Goal: Information Seeking & Learning: Learn about a topic

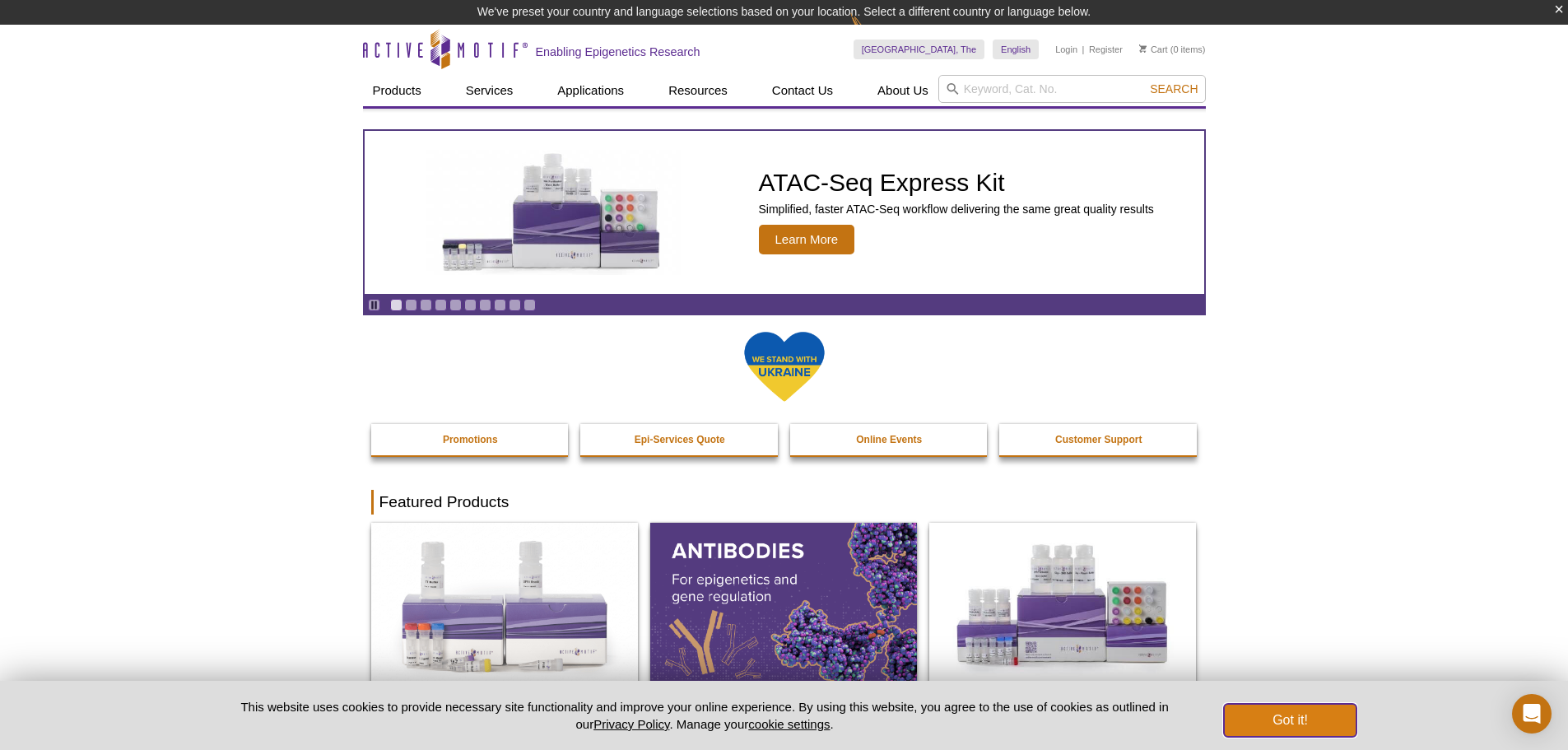
click at [1270, 722] on button "Got it!" at bounding box center [1290, 720] width 132 height 33
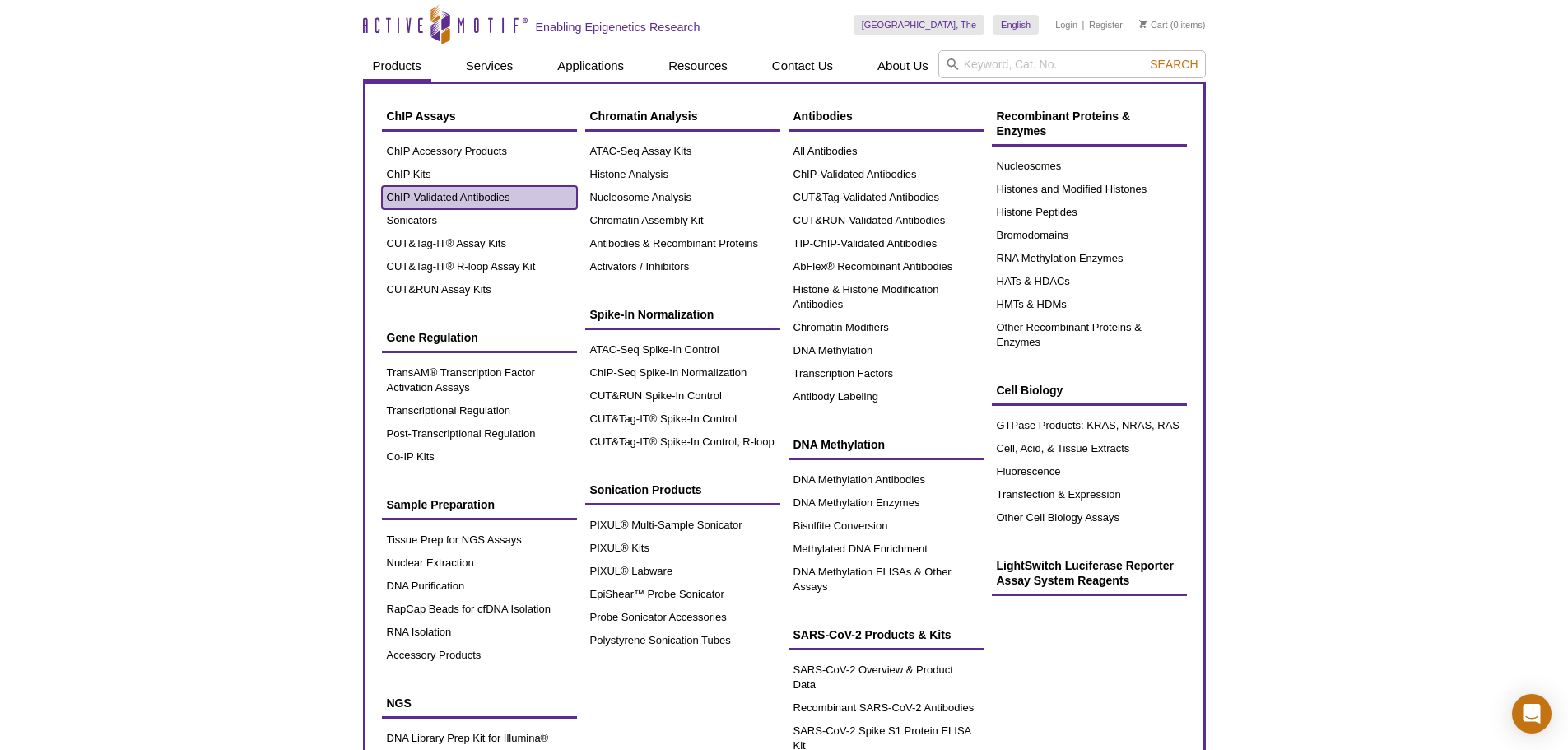
click at [468, 197] on link "ChIP-Validated Antibodies" at bounding box center [479, 197] width 195 height 23
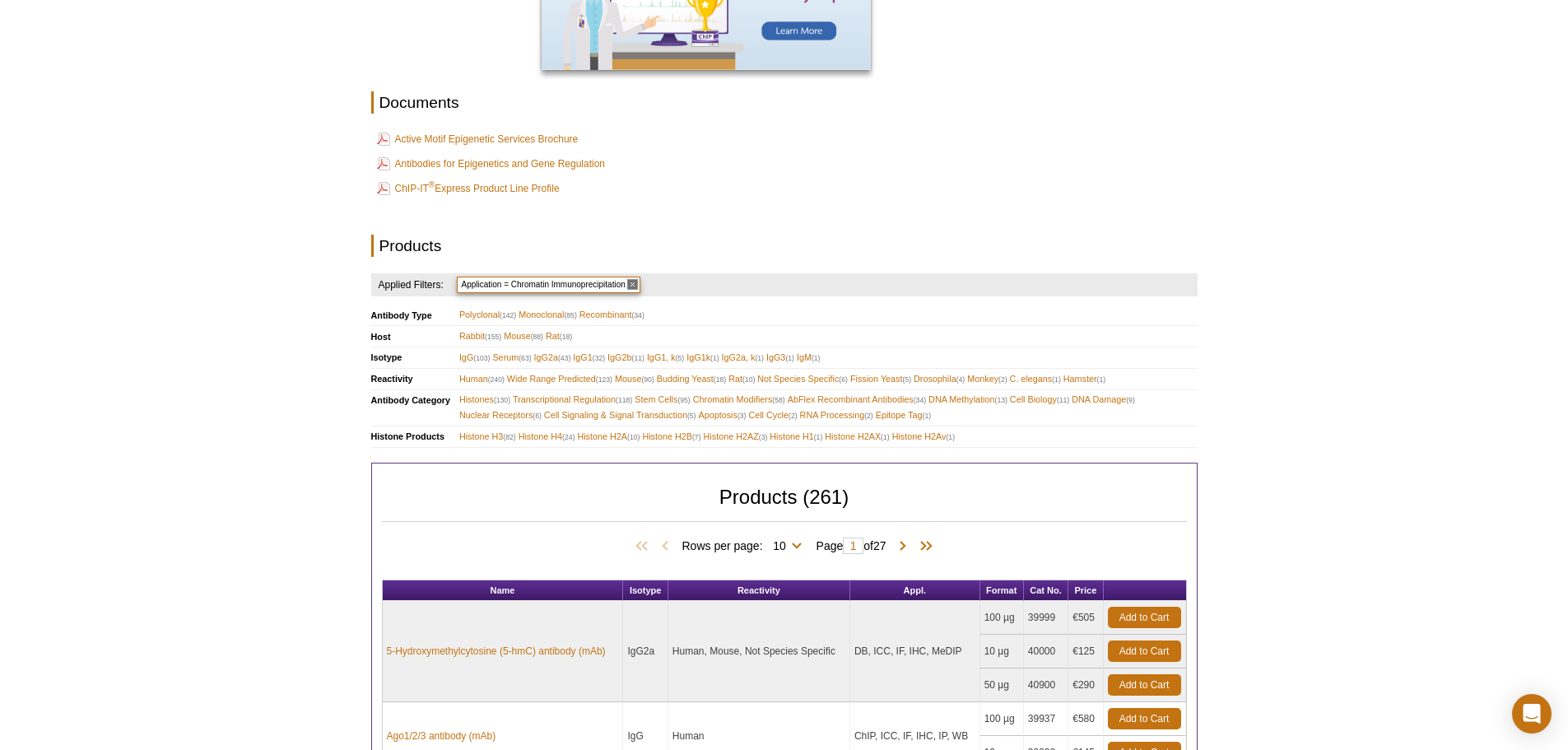
scroll to position [516, 0]
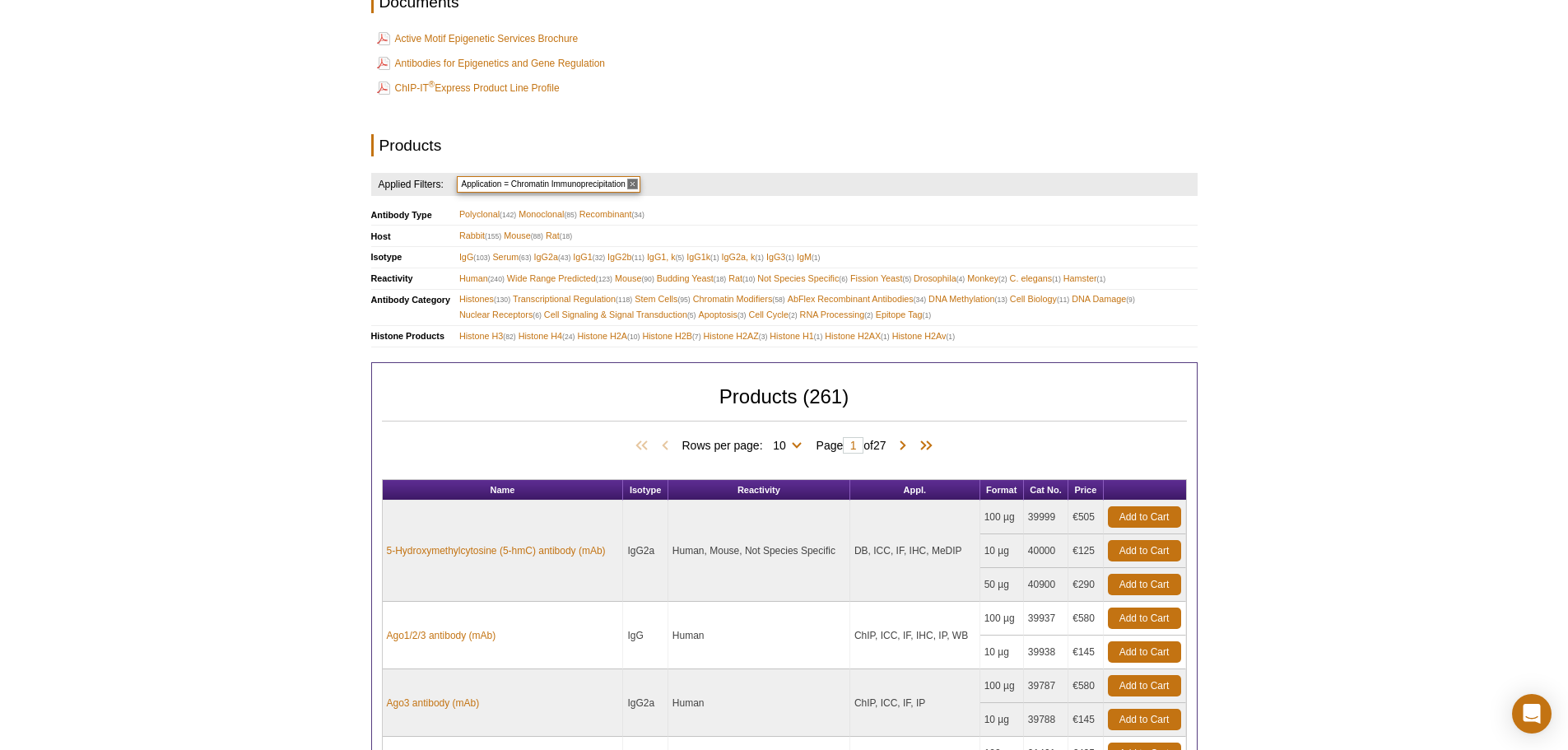
drag, startPoint x: 1559, startPoint y: 243, endPoint x: 1554, endPoint y: 280, distance: 37.3
click at [1554, 280] on div "Active Motif Logo Enabling Epigenetics Research 0 Search Skip to content Active…" at bounding box center [784, 504] width 1568 height 2039
drag, startPoint x: 1554, startPoint y: 280, endPoint x: 1540, endPoint y: 343, distance: 64.5
click at [1540, 343] on div "Active Motif Logo Enabling Epigenetics Research 0 Search Skip to content Active…" at bounding box center [784, 504] width 1568 height 2039
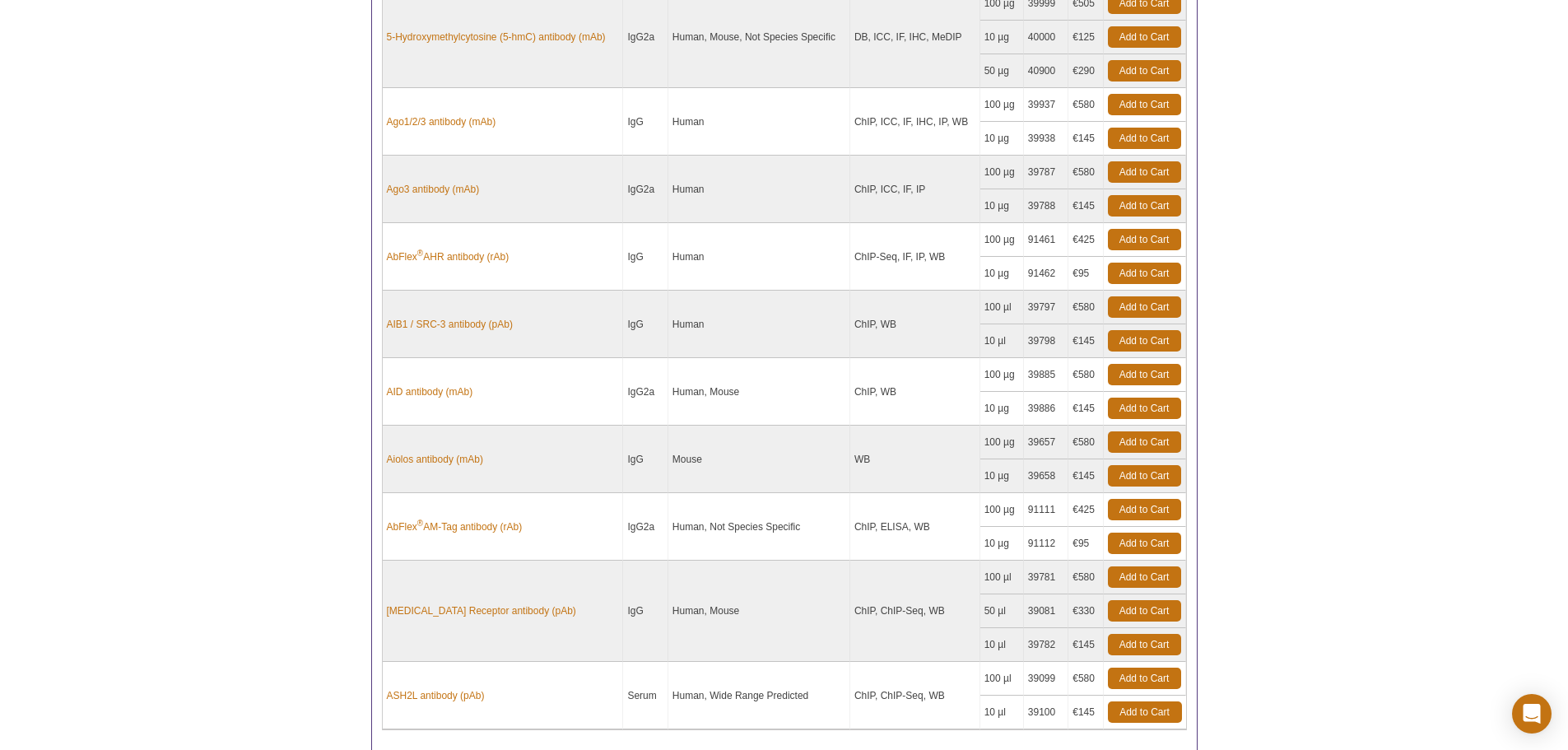
scroll to position [1070, 0]
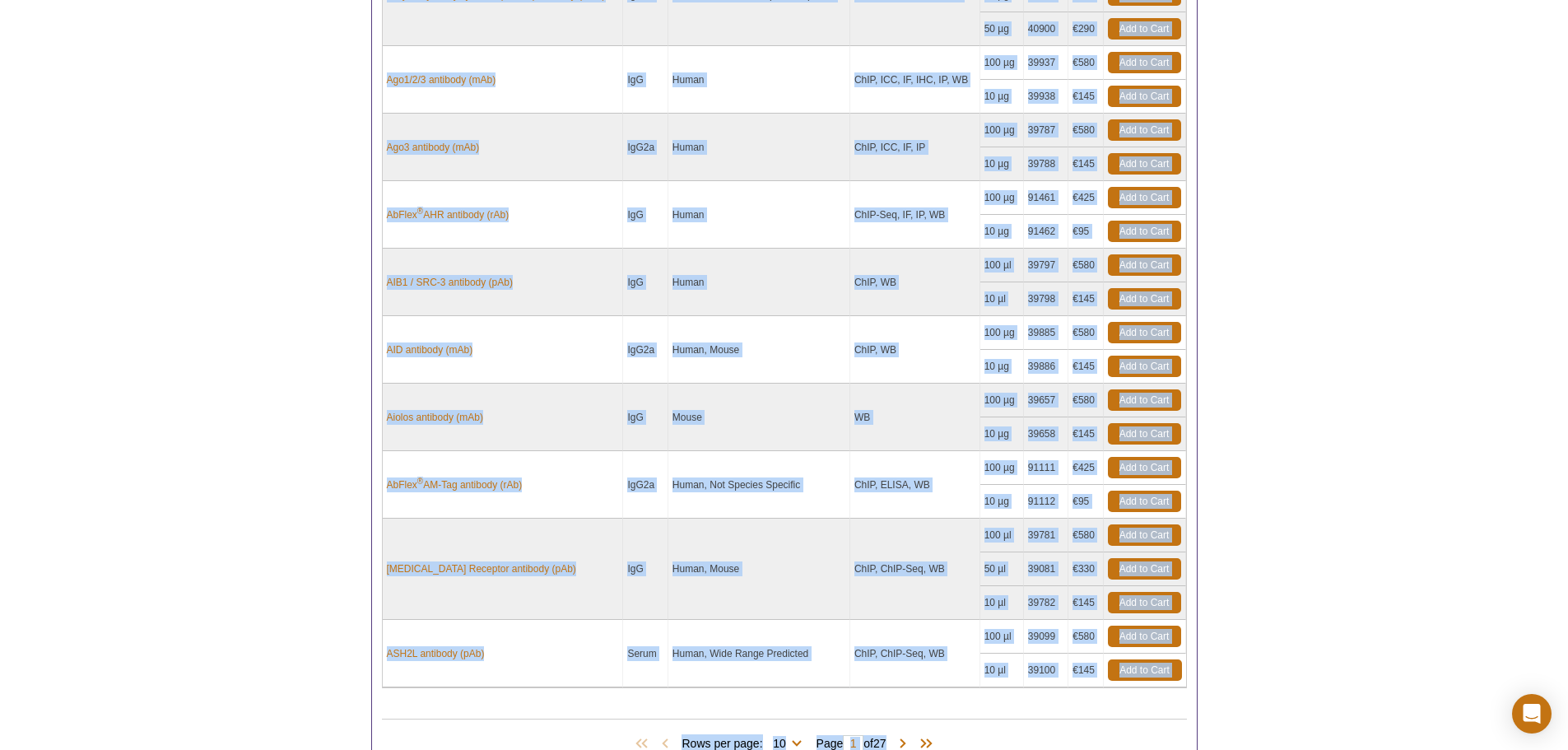
drag, startPoint x: 1554, startPoint y: 475, endPoint x: 1542, endPoint y: 517, distance: 43.7
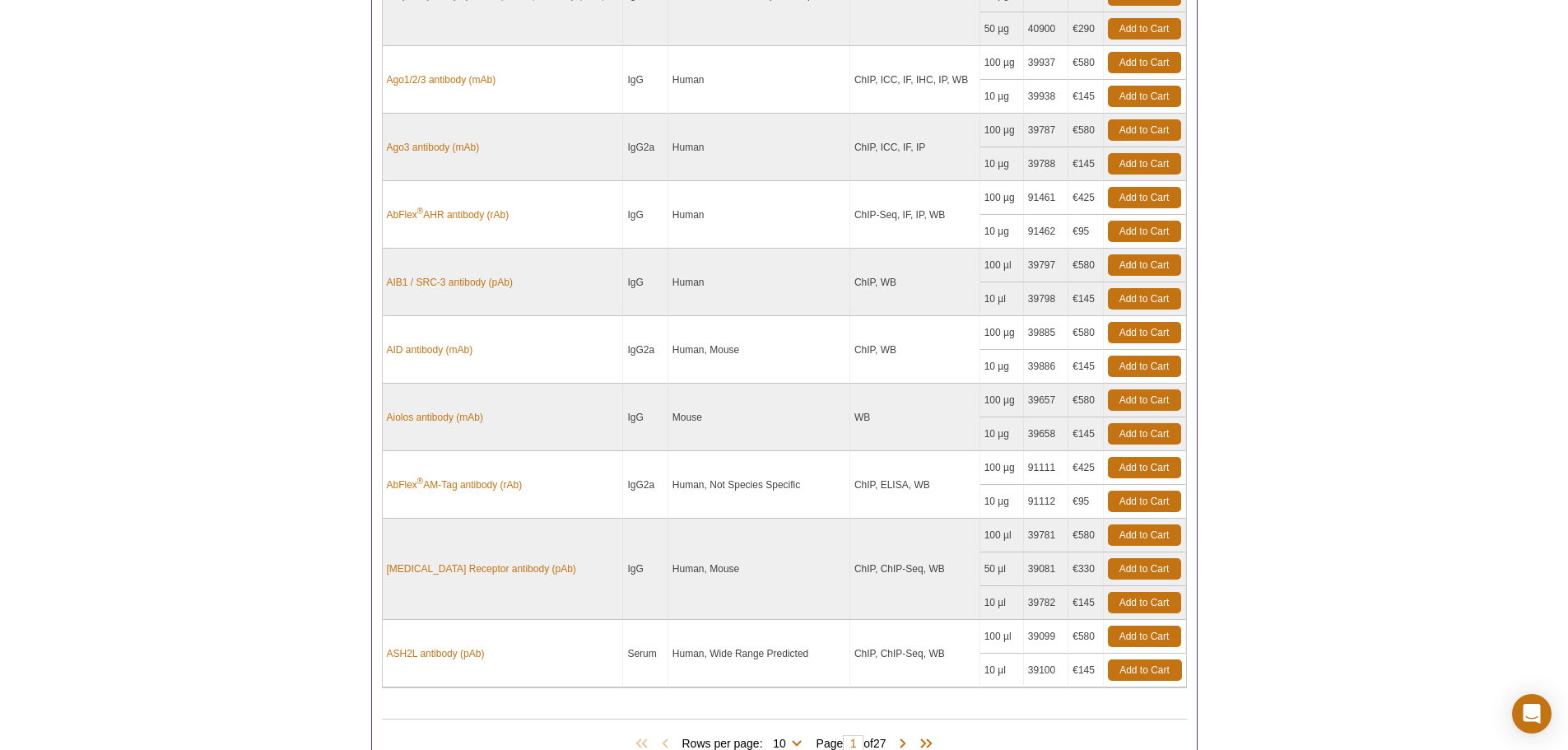
drag, startPoint x: 1566, startPoint y: 494, endPoint x: 1579, endPoint y: 491, distance: 13.3
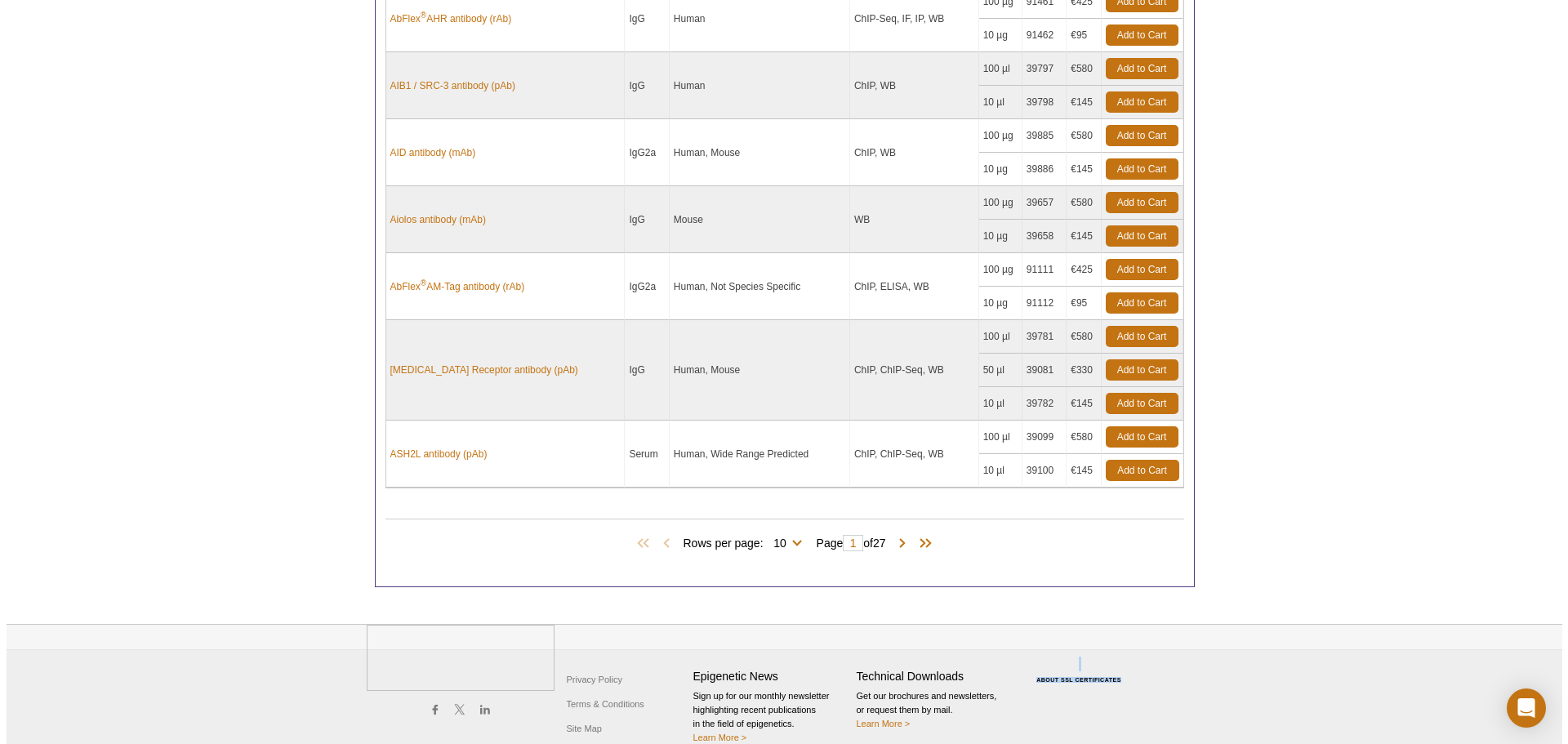
scroll to position [1279, 0]
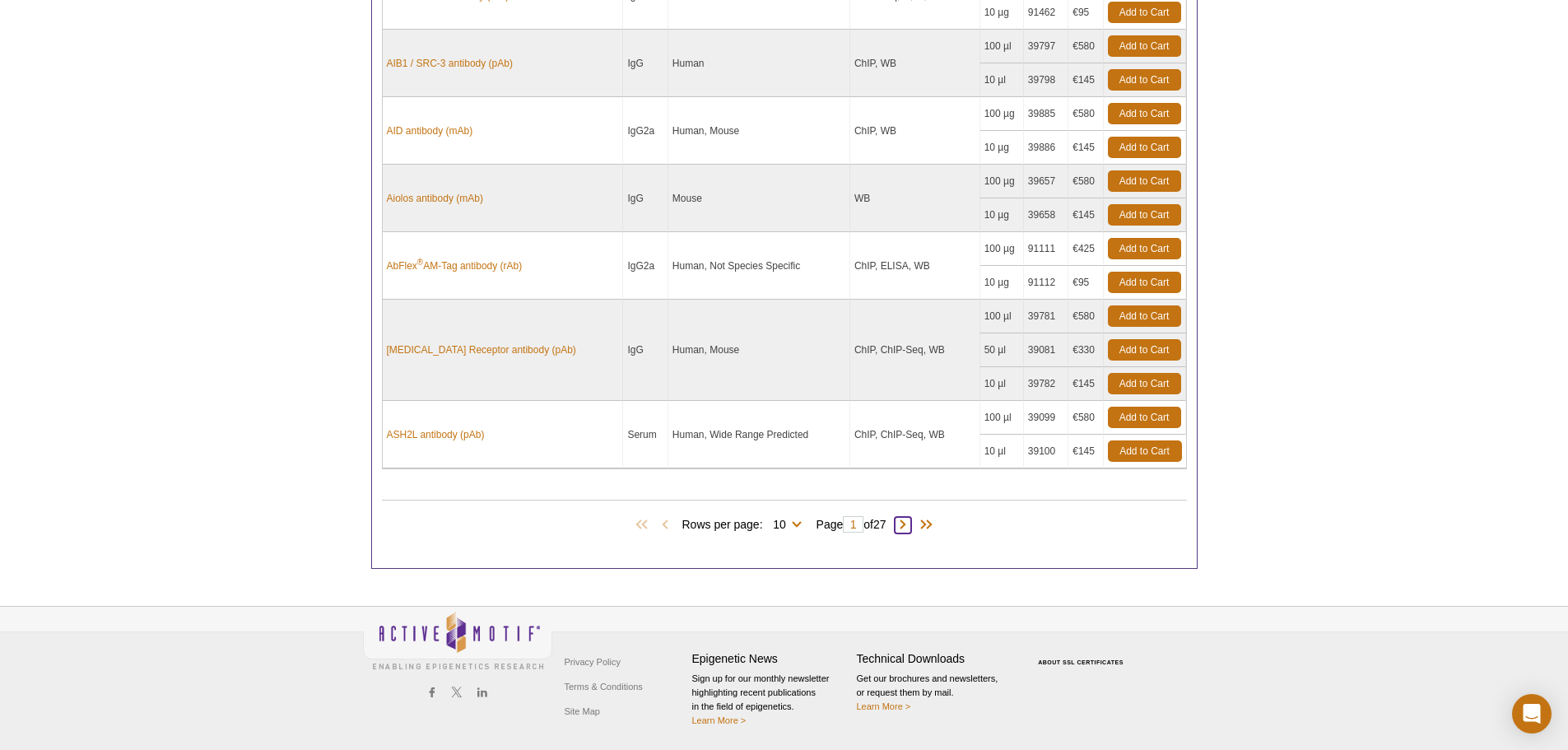
click at [910, 524] on span at bounding box center [902, 524] width 16 height 16
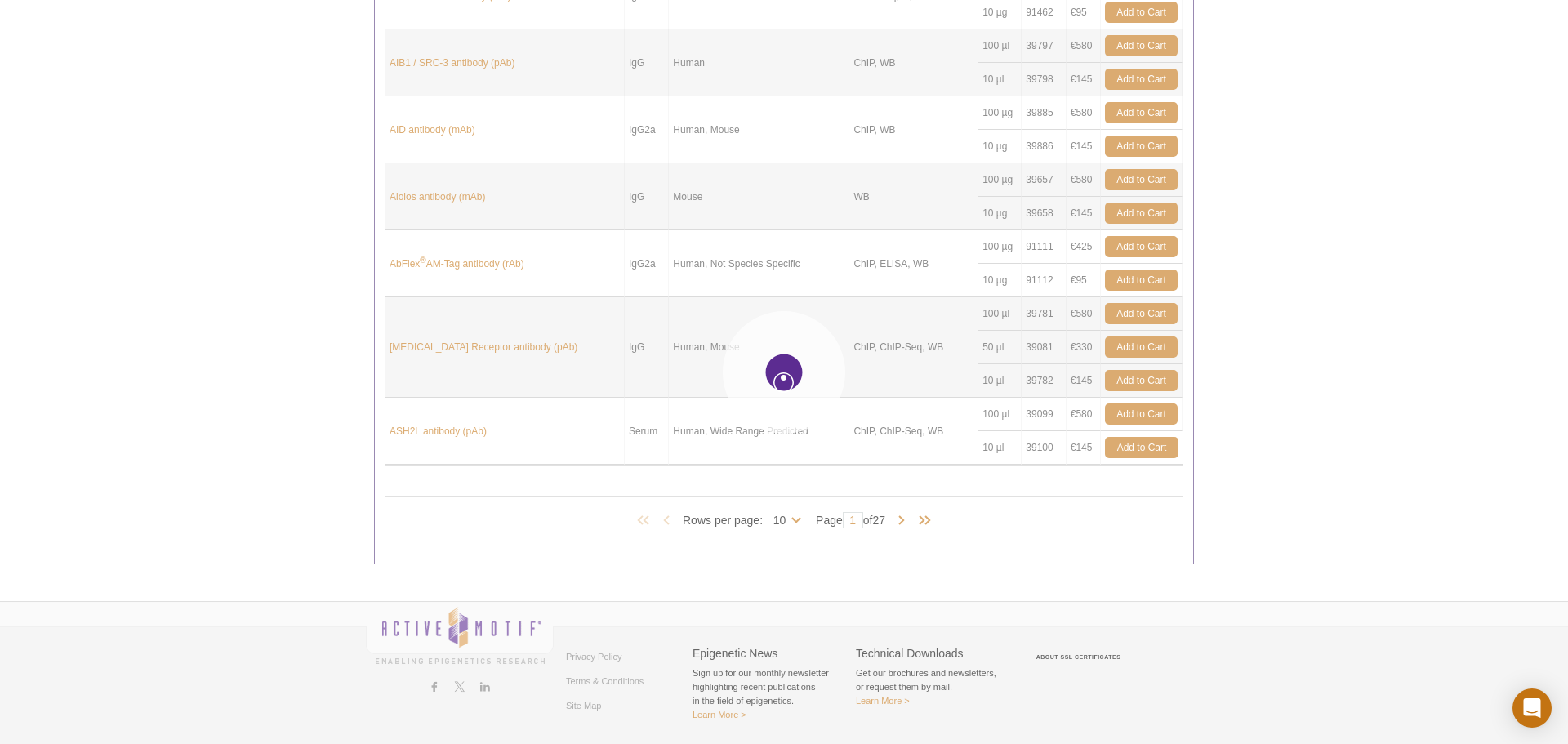
type input "2"
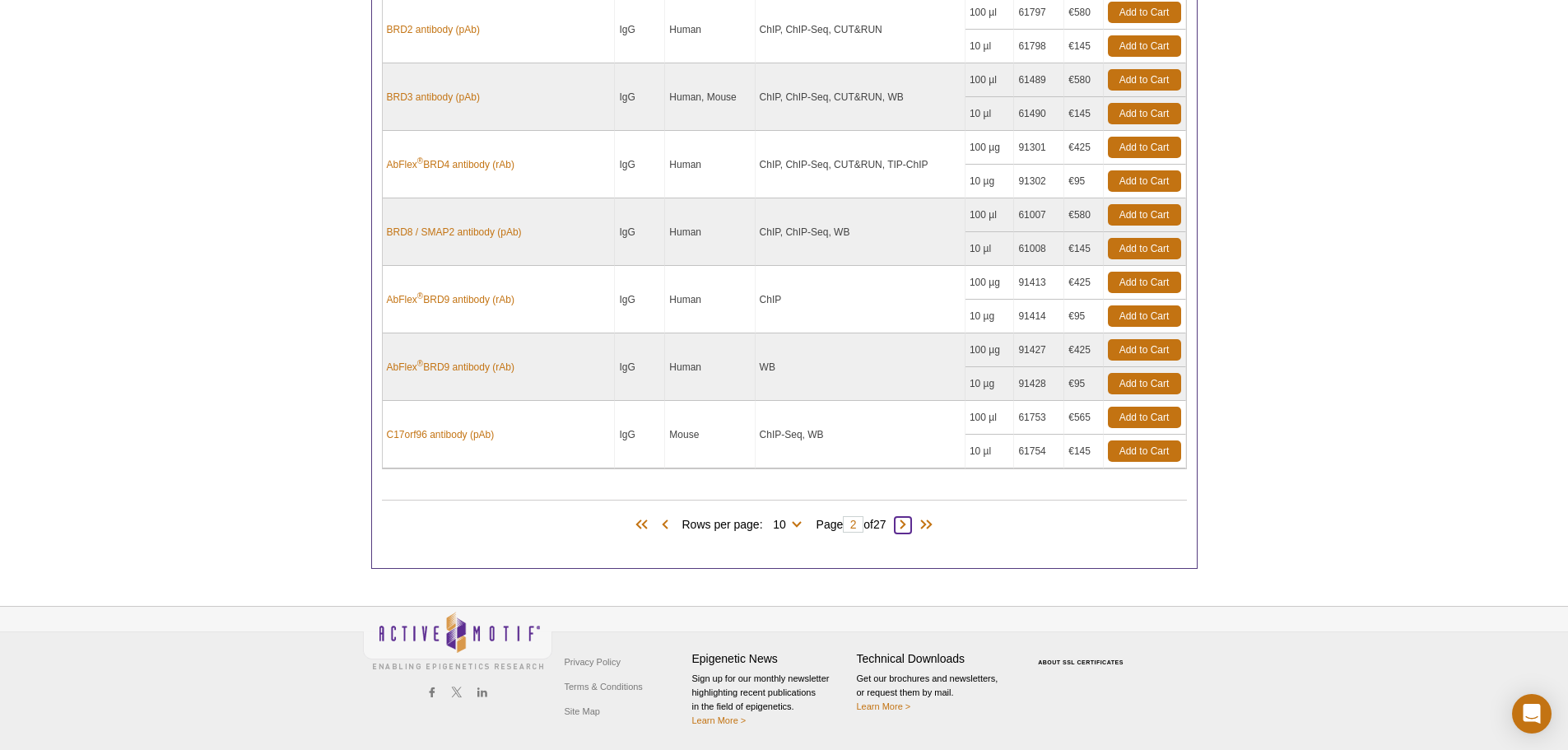
click at [910, 524] on span at bounding box center [902, 524] width 16 height 16
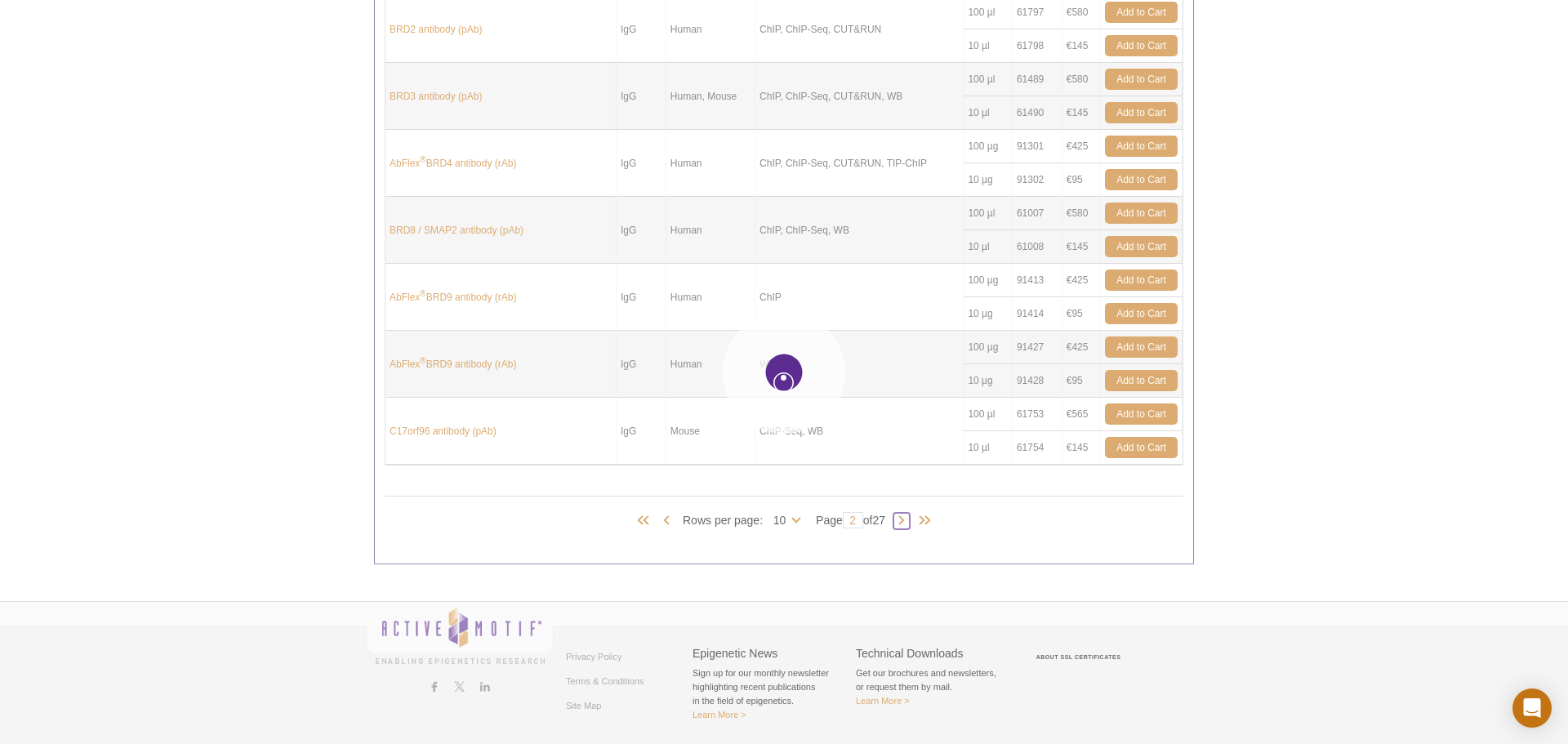
type input "3"
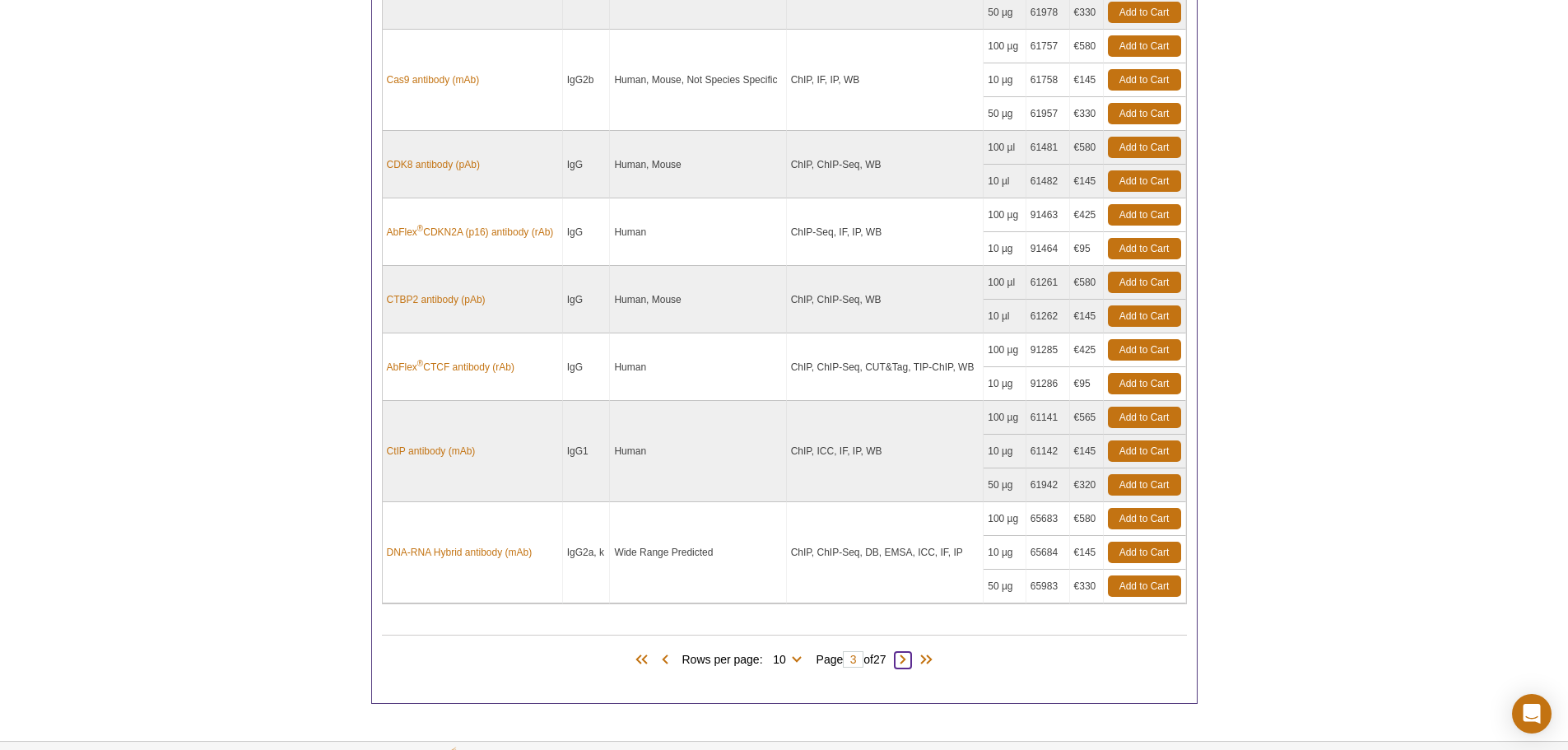
scroll to position [566, 0]
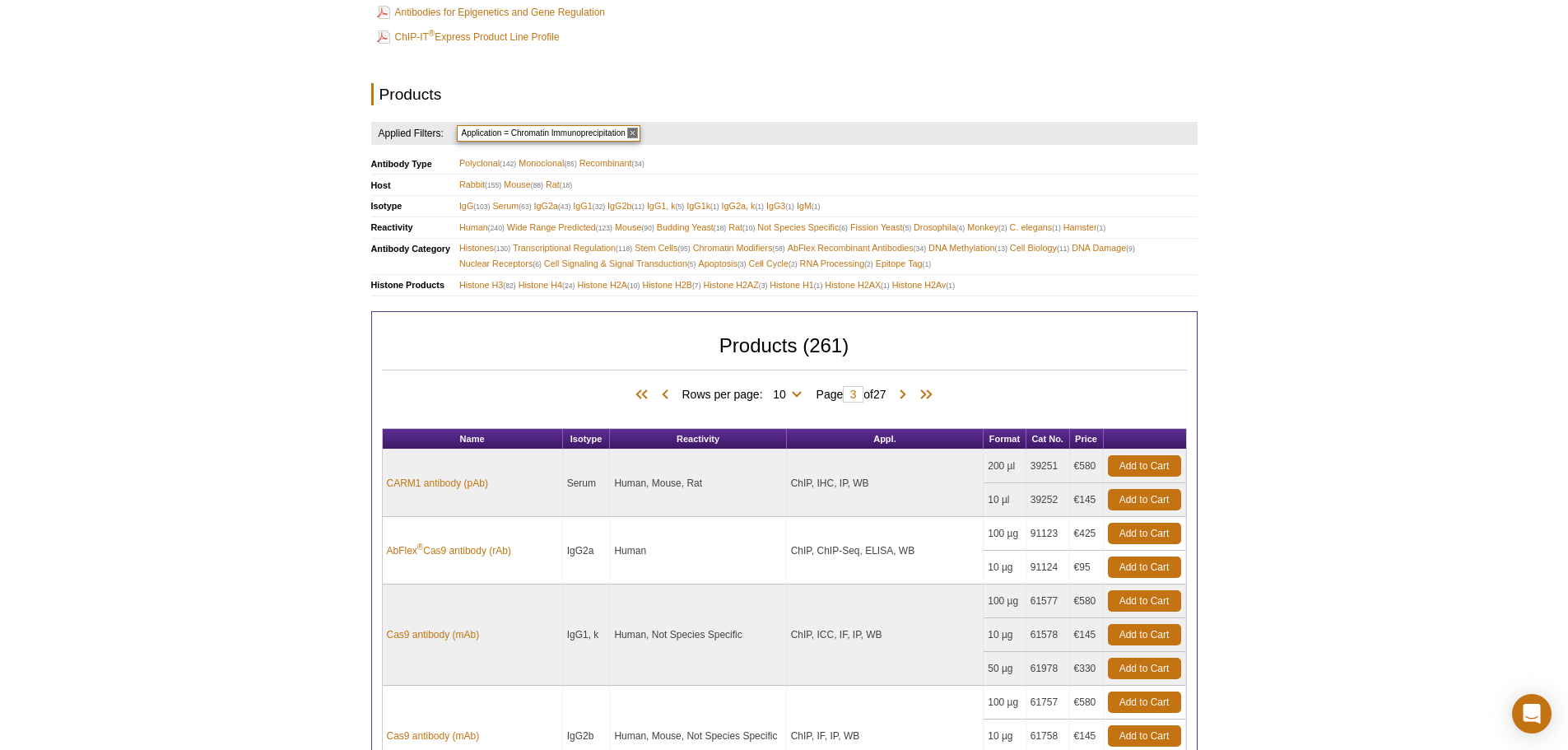
drag, startPoint x: 1565, startPoint y: 411, endPoint x: 1563, endPoint y: 462, distance: 51.0
click at [1563, 462] on div "Active Motif Logo Enabling Epigenetics Research 0 Search Skip to content Active…" at bounding box center [784, 487] width 1568 height 2107
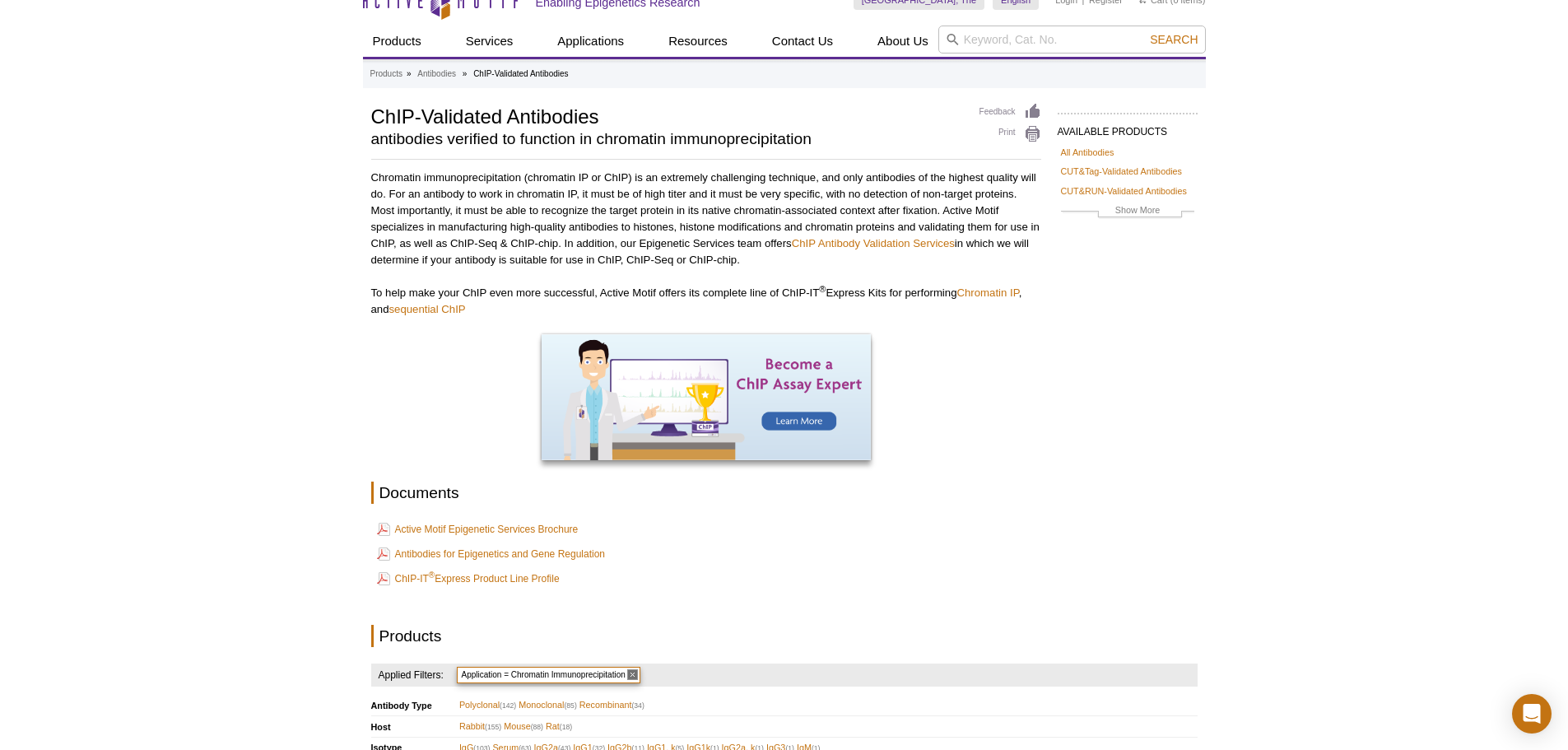
scroll to position [0, 0]
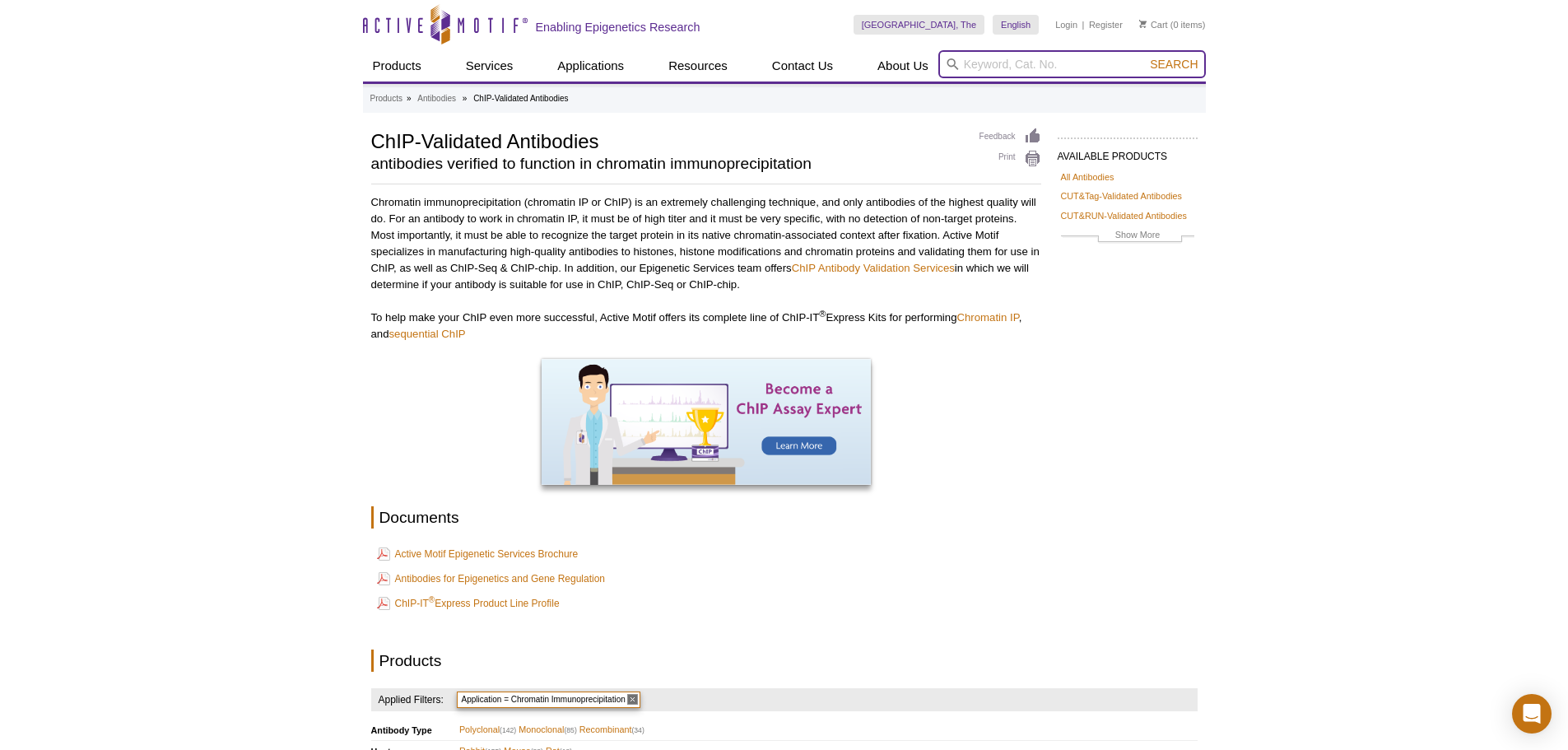
click at [1058, 60] on input "search" at bounding box center [1072, 64] width 268 height 28
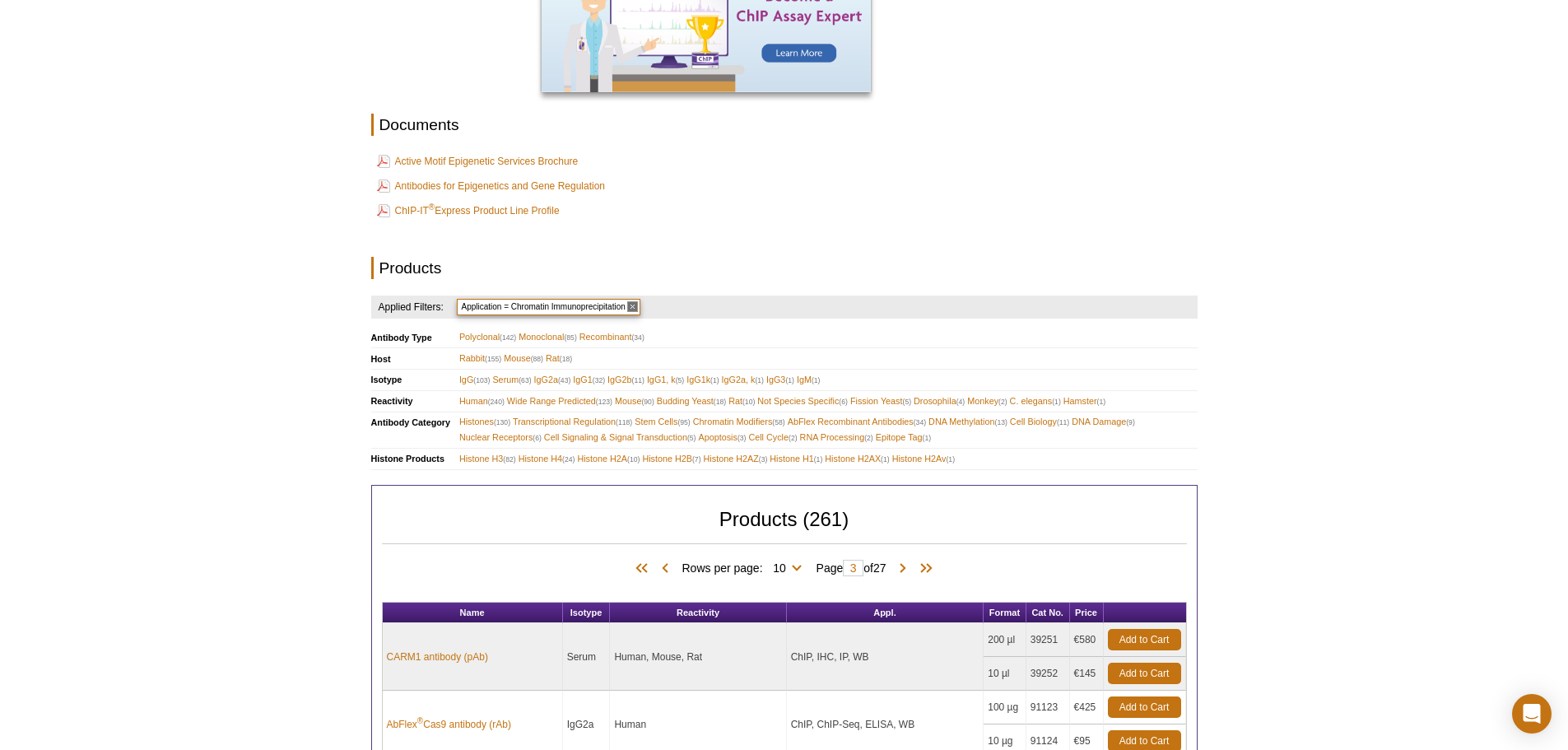
scroll to position [414, 0]
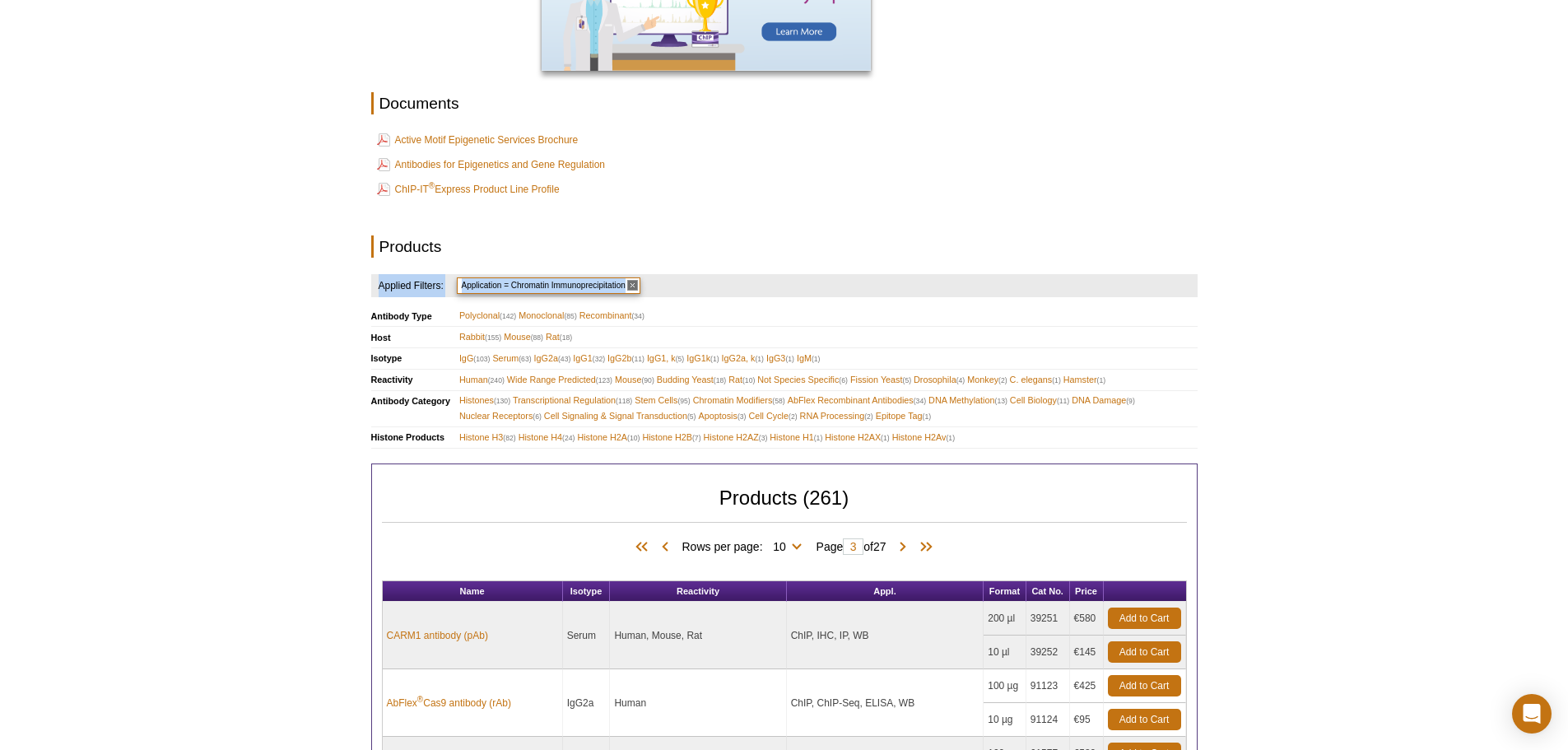
drag, startPoint x: 1553, startPoint y: 284, endPoint x: 1549, endPoint y: 384, distance: 100.1
click at [1549, 384] on div "Active Motif Logo Enabling Epigenetics Research 0 Search Skip to content Active…" at bounding box center [784, 639] width 1568 height 2107
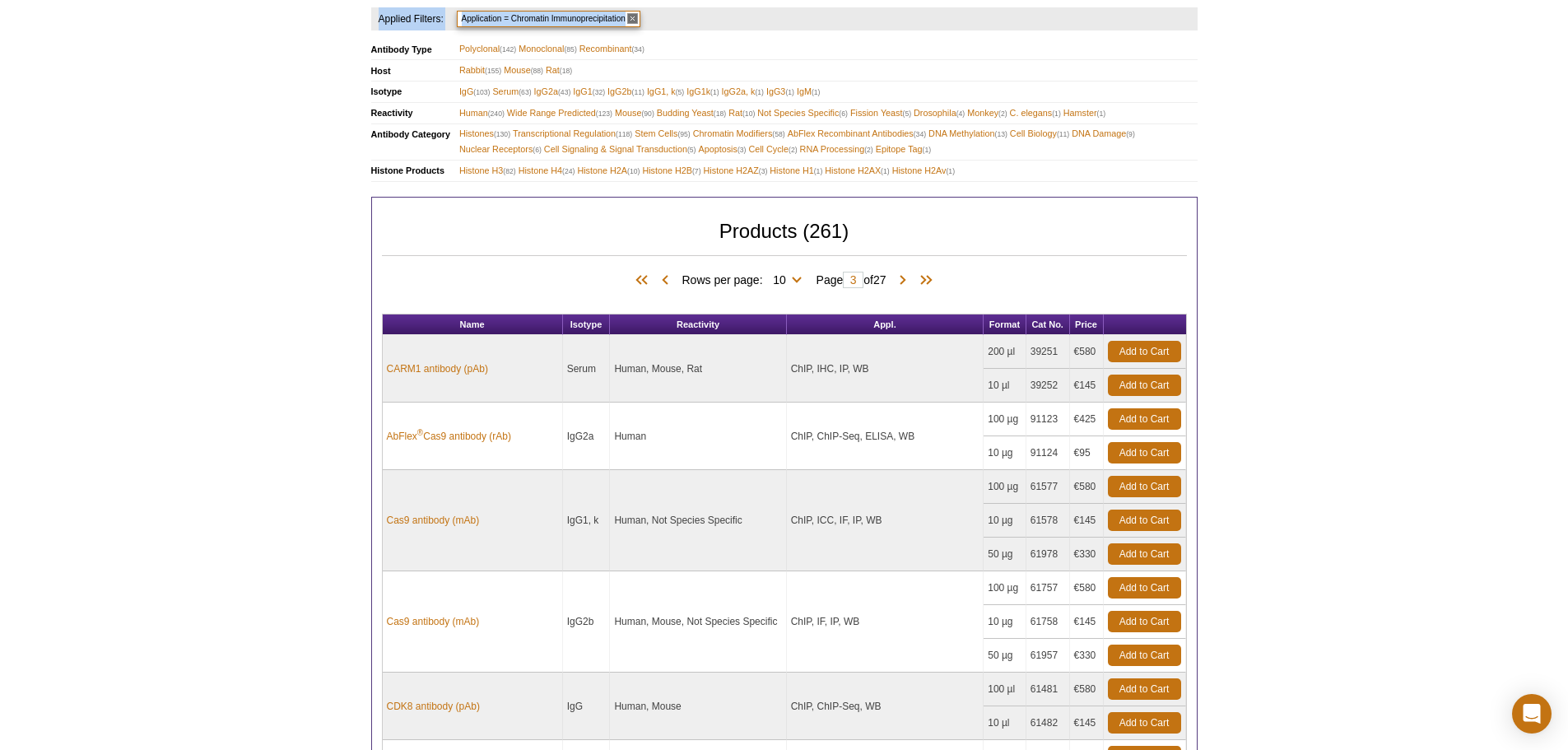
scroll to position [685, 0]
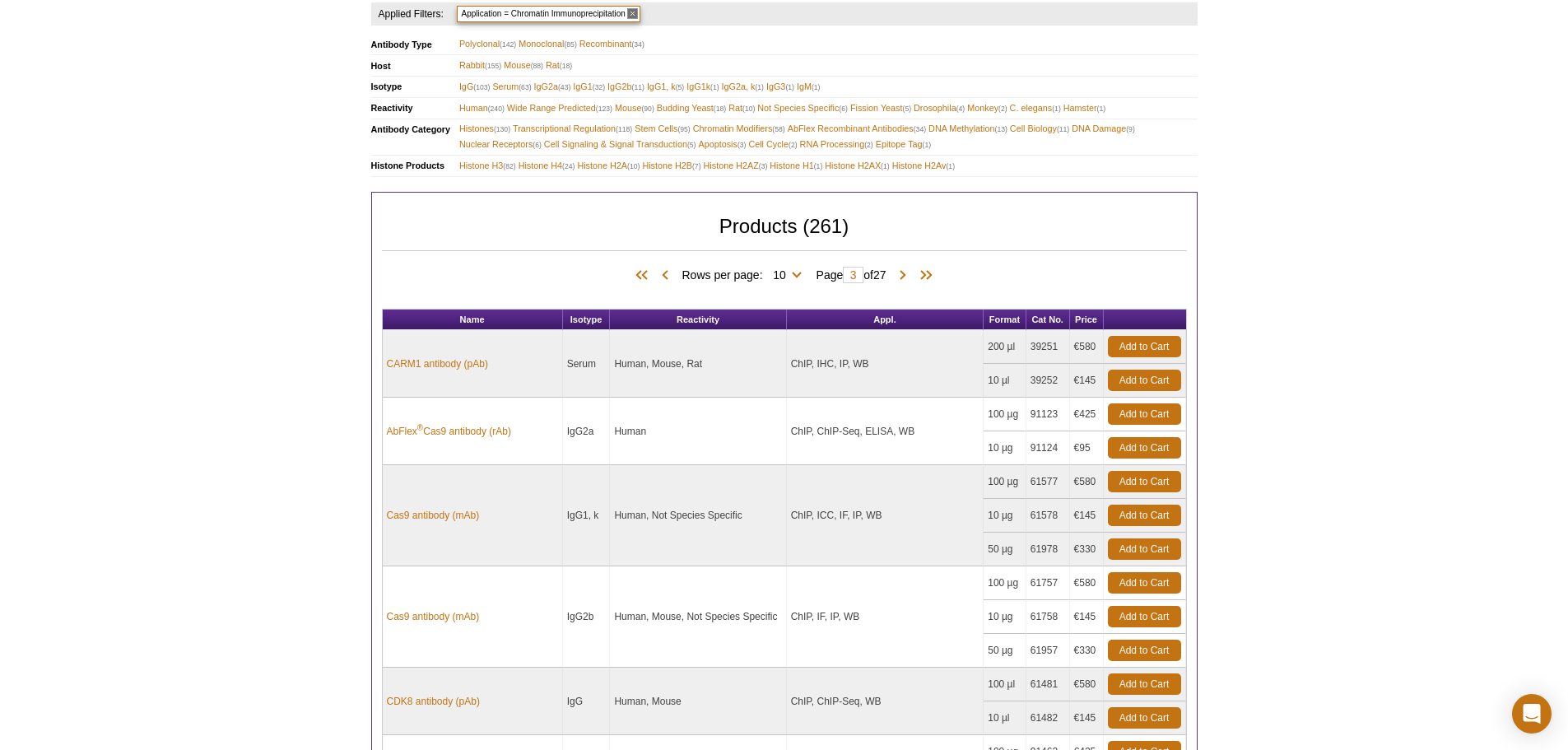
drag, startPoint x: 1566, startPoint y: 342, endPoint x: 1559, endPoint y: 403, distance: 61.4
click at [1559, 403] on div "Active Motif Logo Enabling Epigenetics Research 0 Search Skip to content Active…" at bounding box center [784, 367] width 1568 height 2107
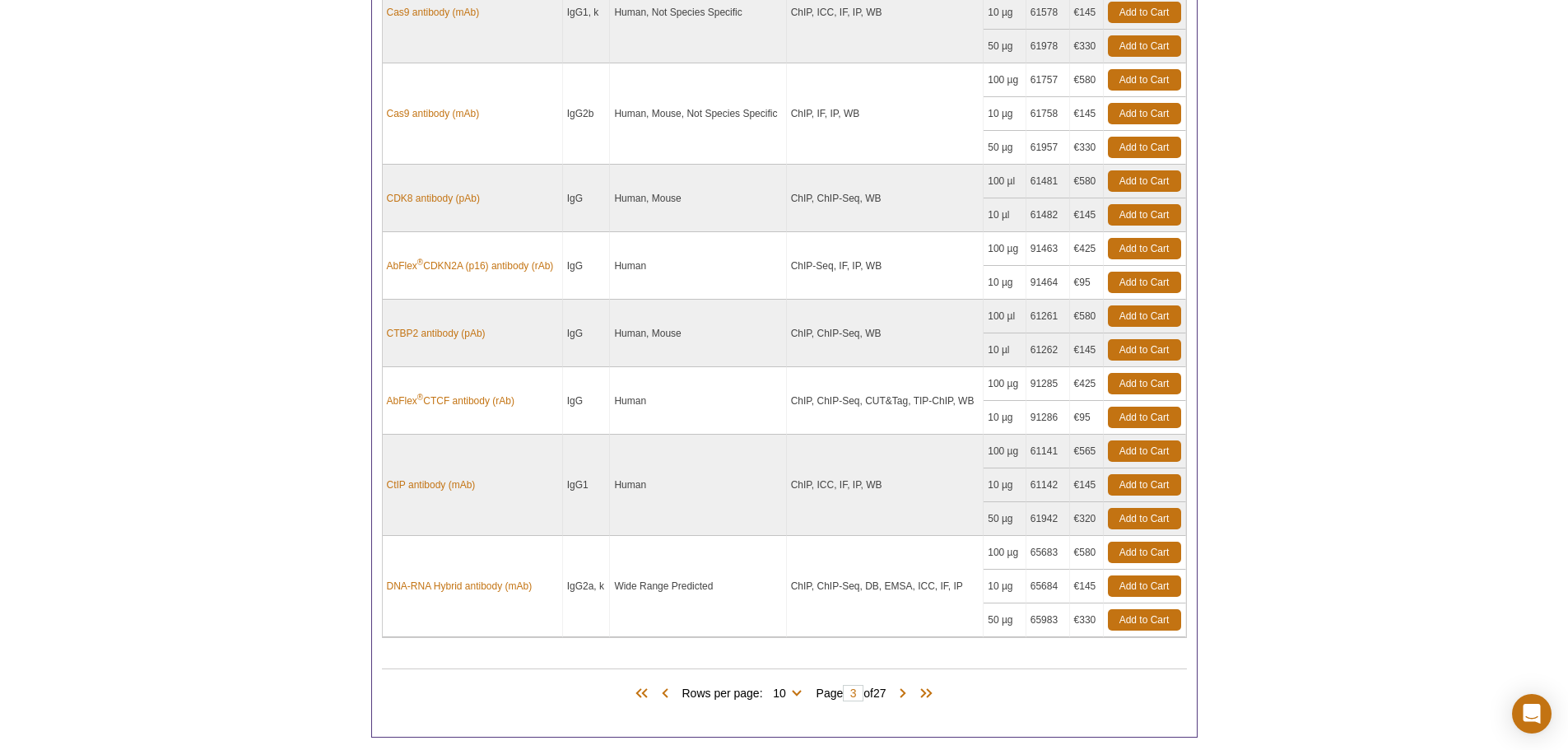
scroll to position [1181, 0]
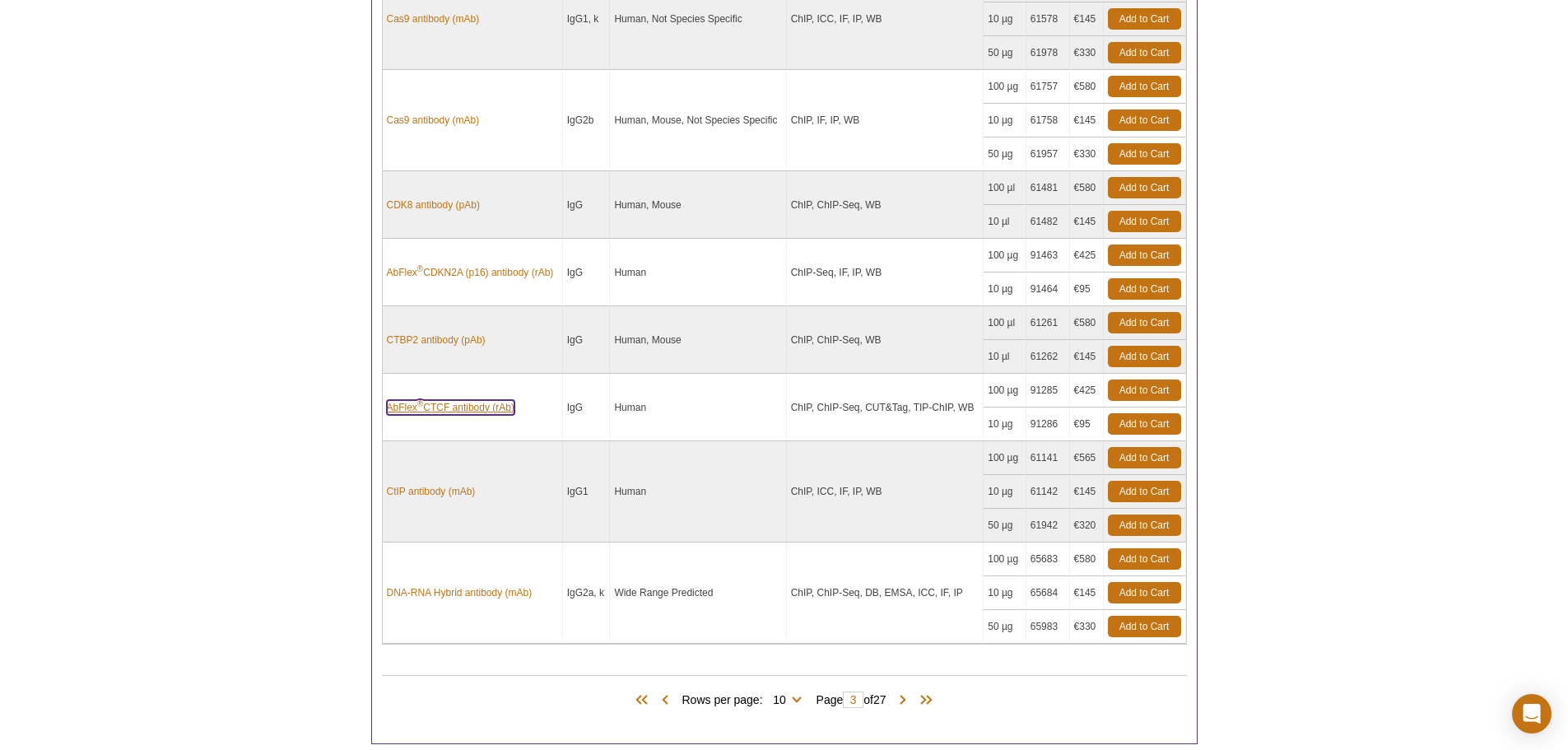
click at [485, 414] on link "AbFlex ® CTCF antibody (rAb)" at bounding box center [450, 407] width 127 height 15
click at [481, 407] on link "AbFlex ® CTCF antibody (rAb)" at bounding box center [450, 407] width 127 height 15
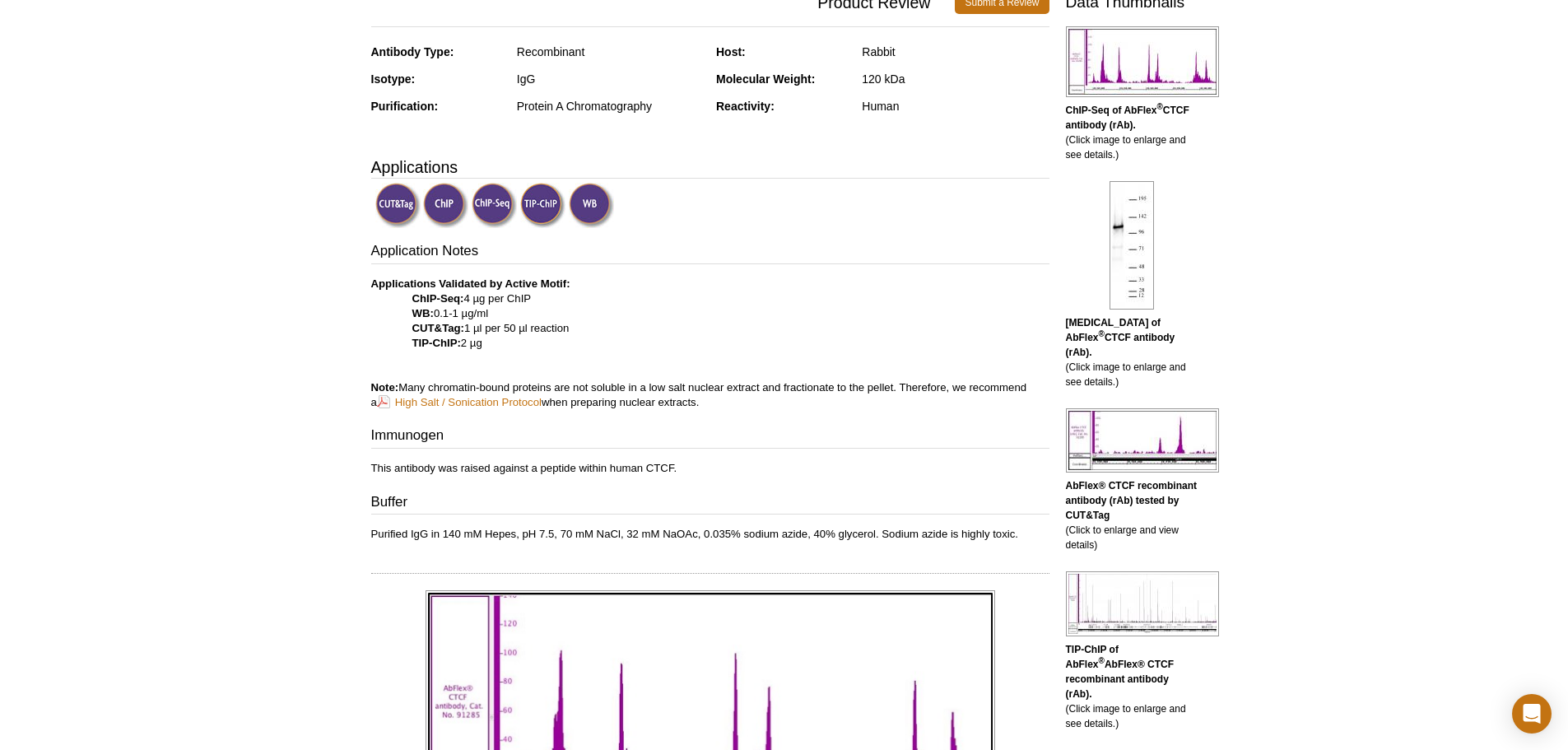
scroll to position [409, 0]
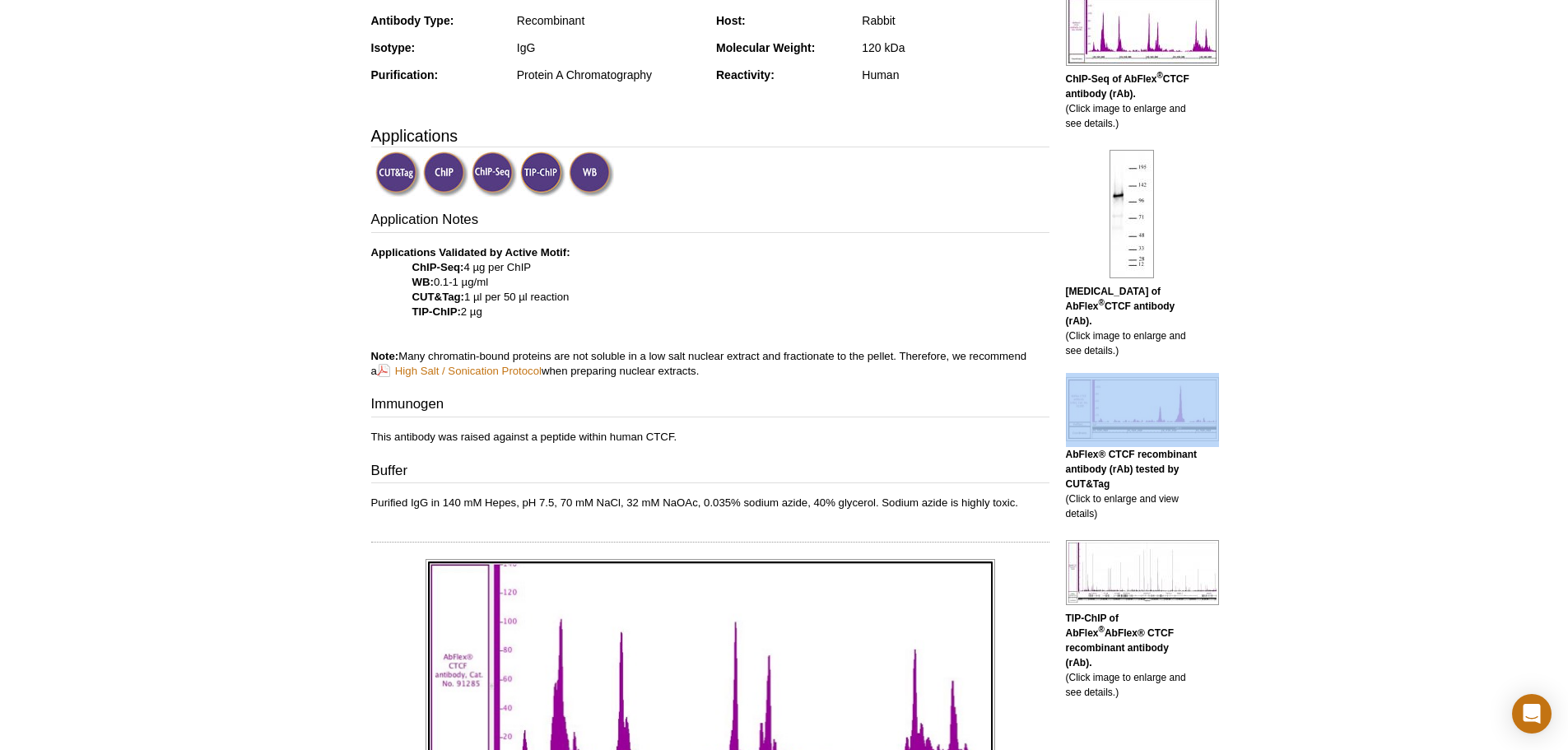
drag, startPoint x: 1559, startPoint y: 321, endPoint x: 1559, endPoint y: 401, distance: 80.0
